Goal: Check status: Check status

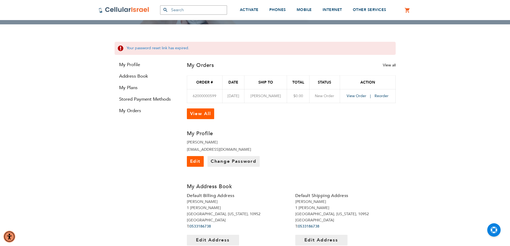
scroll to position [80, 0]
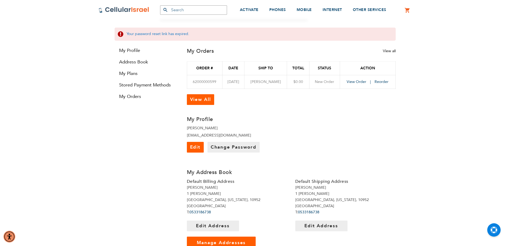
click at [359, 84] on td "View Order Reorder" at bounding box center [368, 82] width 56 height 14
click at [359, 82] on span "View Order" at bounding box center [357, 81] width 20 height 5
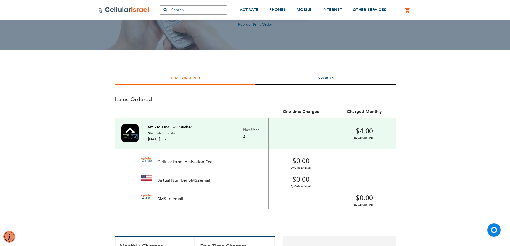
scroll to position [54, 0]
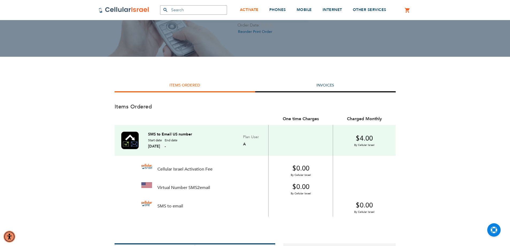
click at [252, 11] on span "ACTIVATE" at bounding box center [249, 9] width 19 height 5
